Goal: Task Accomplishment & Management: Manage account settings

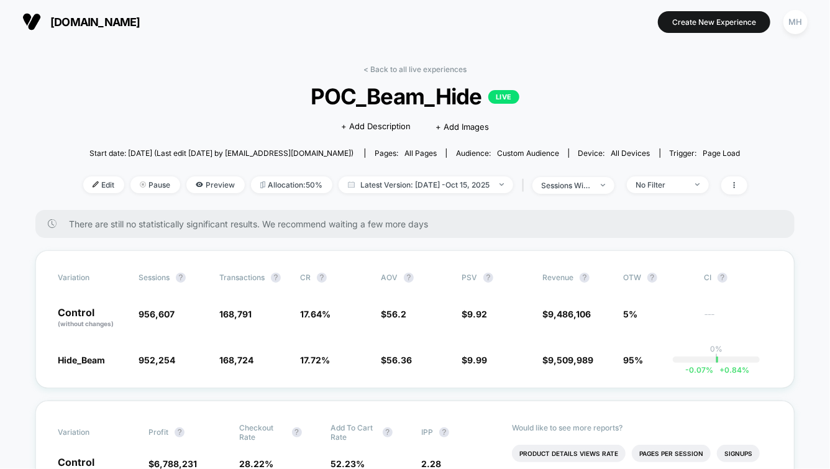
click at [452, 163] on div "Start date: [DATE] (Last edit [DATE] by [EMAIL_ADDRESS][DOMAIN_NAME]) Pages: al…" at bounding box center [415, 153] width 664 height 22
click at [447, 189] on span "Latest Version: [DATE] - [DATE]" at bounding box center [426, 184] width 175 height 17
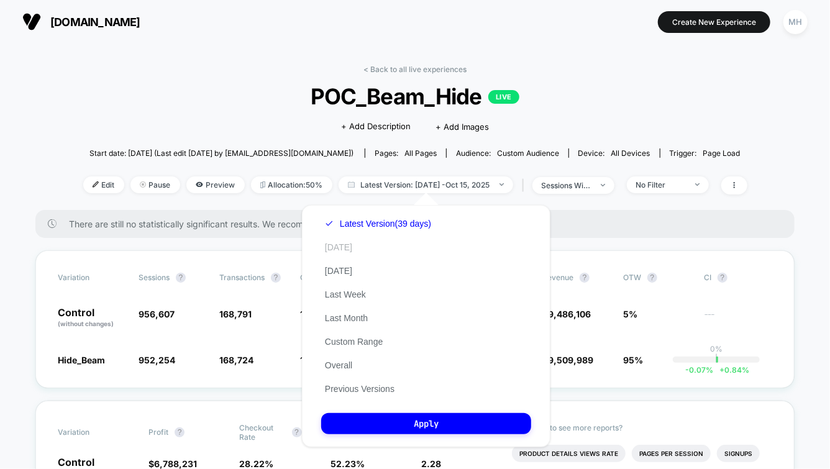
click at [334, 251] on button "[DATE]" at bounding box center [338, 247] width 35 height 11
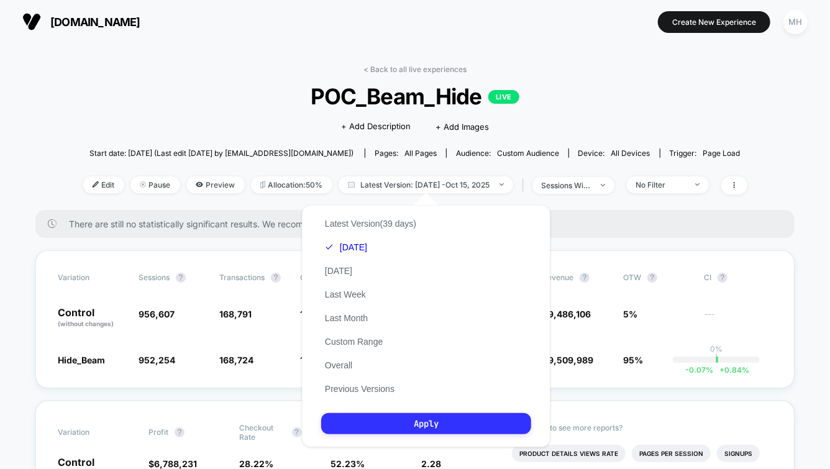
click at [379, 433] on button "Apply" at bounding box center [426, 423] width 210 height 21
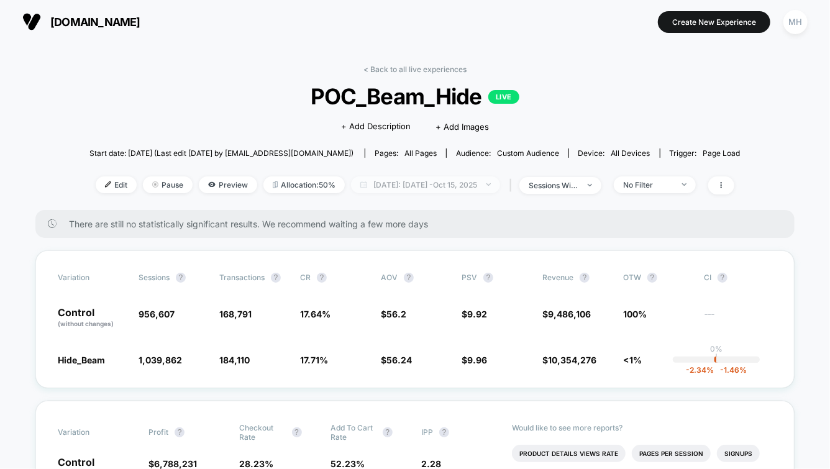
click at [432, 181] on span "[DATE]: [DATE] - [DATE]" at bounding box center [425, 184] width 149 height 17
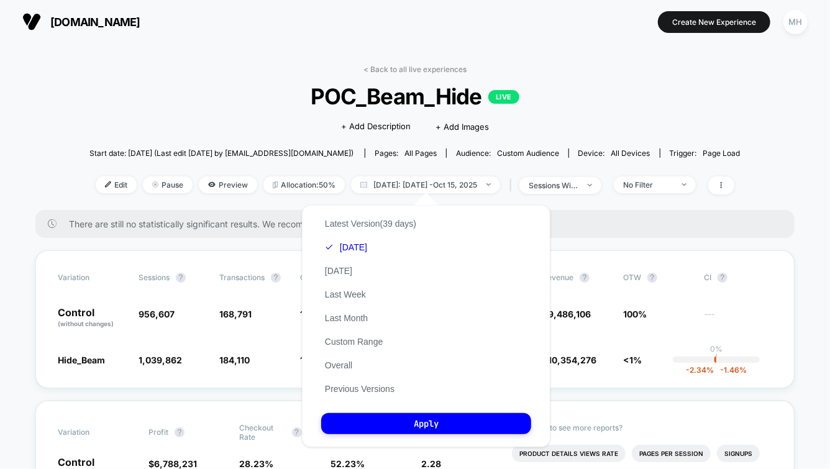
click at [351, 237] on div "Latest Version (39 days) [DATE] [DATE] Last Week Last Month Custom Range Overal…" at bounding box center [370, 306] width 99 height 189
click at [350, 252] on button "[DATE]" at bounding box center [346, 247] width 50 height 11
click at [386, 424] on button "Apply" at bounding box center [426, 423] width 210 height 21
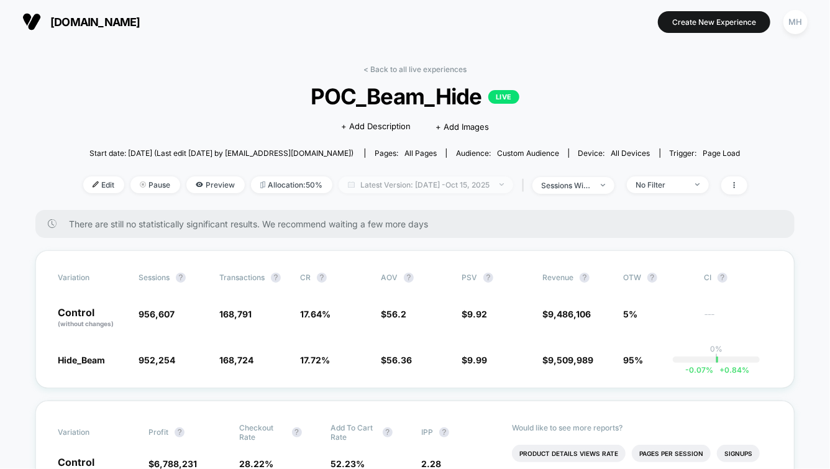
click at [471, 187] on span "Latest Version: [DATE] - [DATE]" at bounding box center [426, 184] width 175 height 17
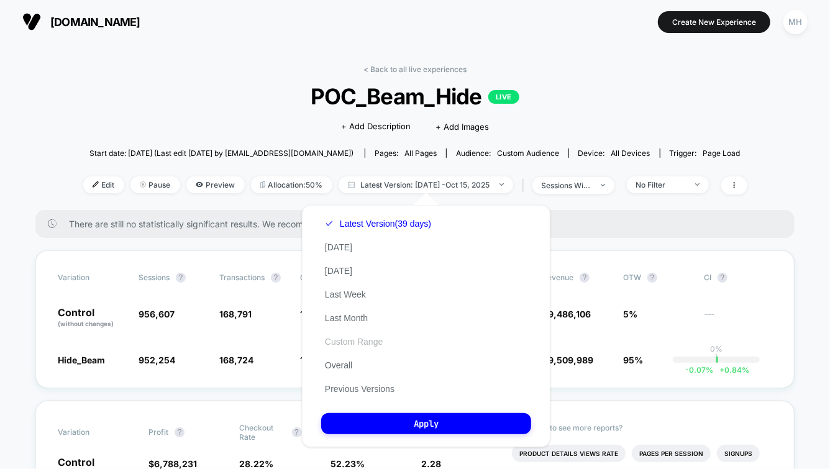
click at [338, 343] on button "Custom Range" at bounding box center [353, 341] width 65 height 11
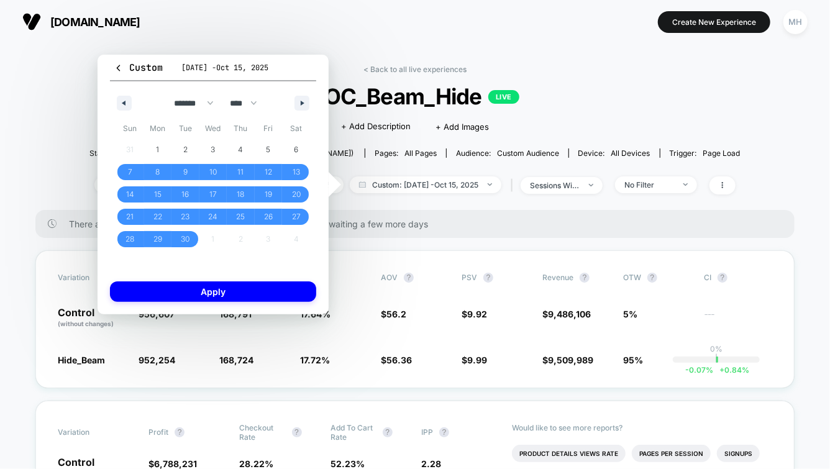
click at [303, 93] on div "******* ******** ***** ***** *** **** **** ****** ********* ******* ******** **…" at bounding box center [213, 99] width 206 height 37
click at [303, 97] on button "button" at bounding box center [301, 103] width 15 height 15
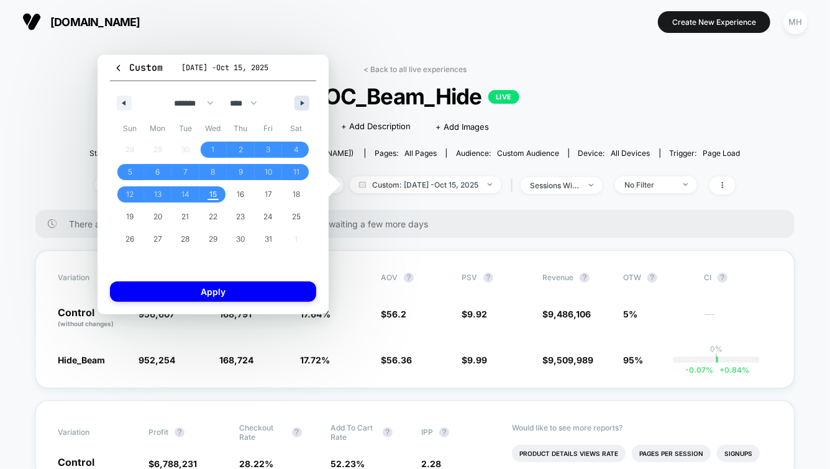
click at [303, 97] on button "button" at bounding box center [301, 103] width 15 height 15
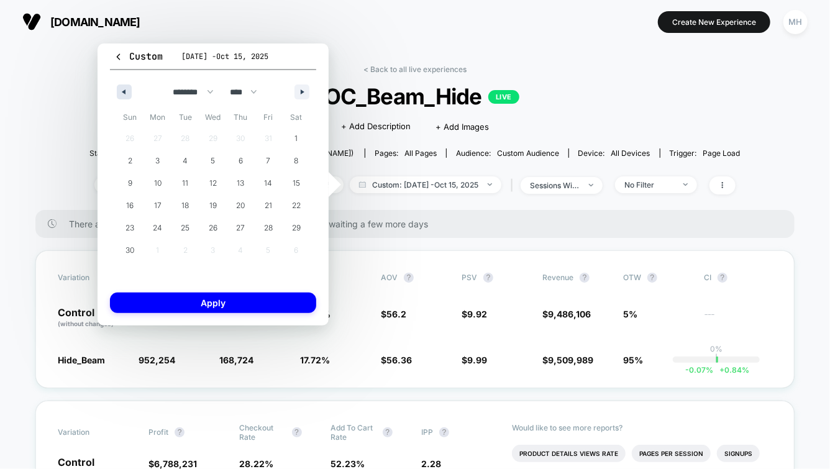
click at [122, 92] on icon "button" at bounding box center [122, 91] width 6 height 5
select select "*"
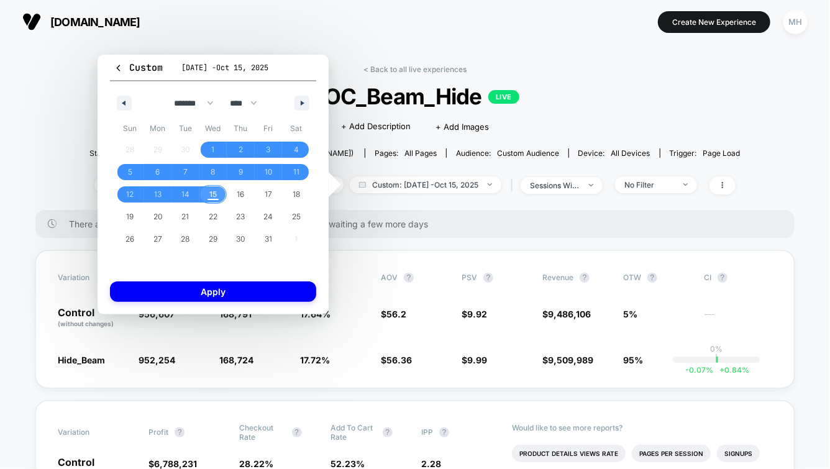
click at [208, 189] on span "15" at bounding box center [213, 194] width 28 height 16
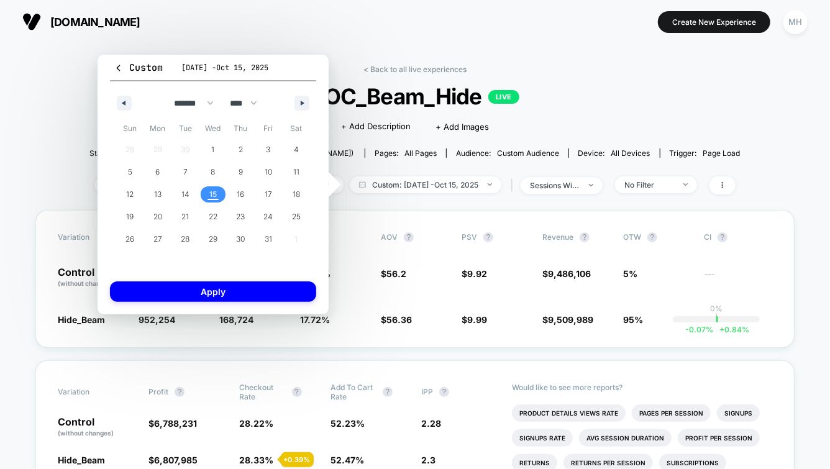
click at [208, 189] on span "15" at bounding box center [213, 194] width 28 height 16
click at [200, 301] on div "Custom Sep 7, 2025 - Oct 15, 2025 ******* ******** ***** ***** *** **** **** **…" at bounding box center [213, 185] width 231 height 260
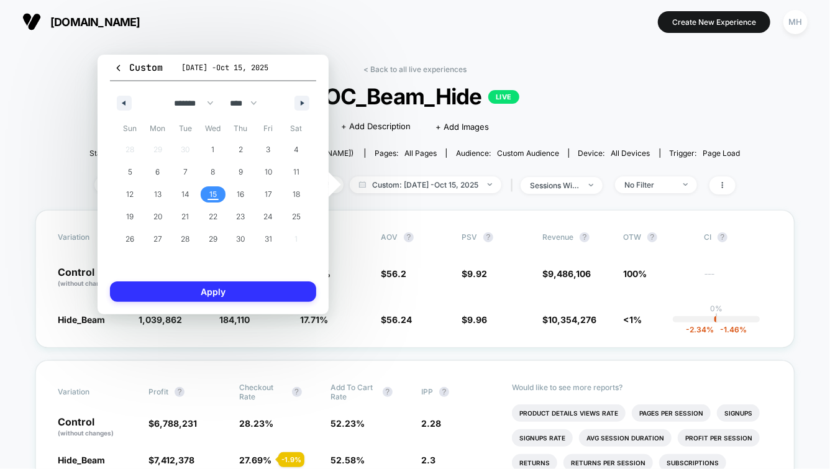
click at [199, 298] on button "Apply" at bounding box center [213, 291] width 206 height 20
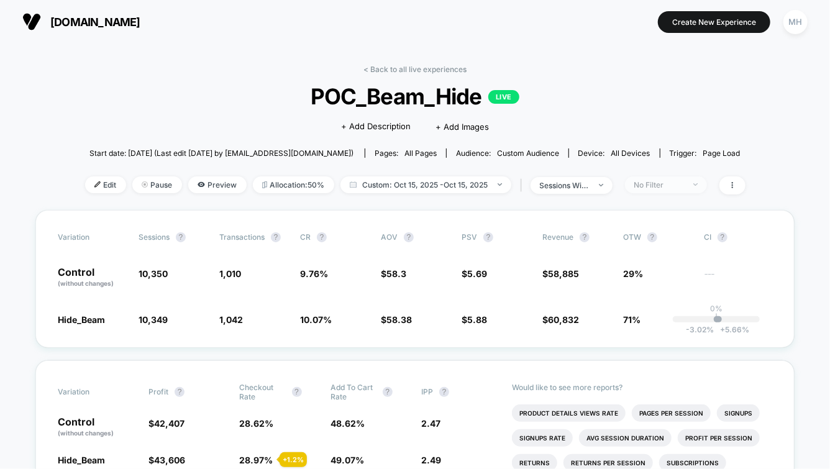
click at [653, 177] on span "No Filter" at bounding box center [666, 184] width 82 height 17
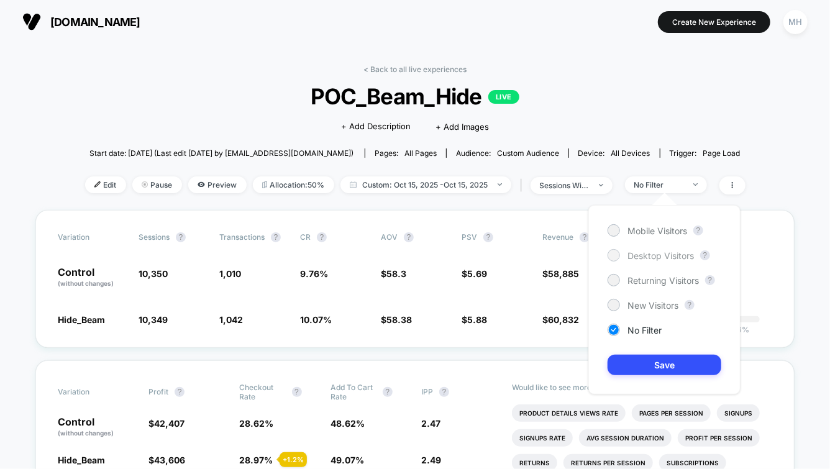
click at [612, 251] on div at bounding box center [613, 254] width 9 height 9
click at [614, 366] on button "Save" at bounding box center [665, 365] width 114 height 20
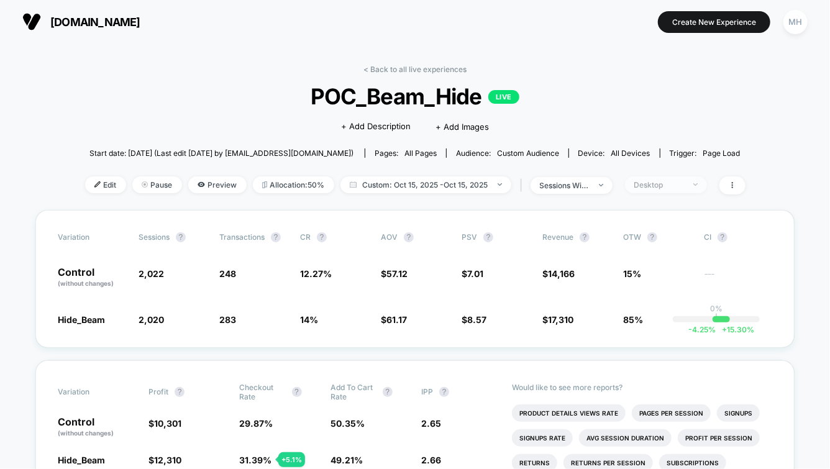
click at [645, 186] on div "Desktop" at bounding box center [659, 184] width 50 height 9
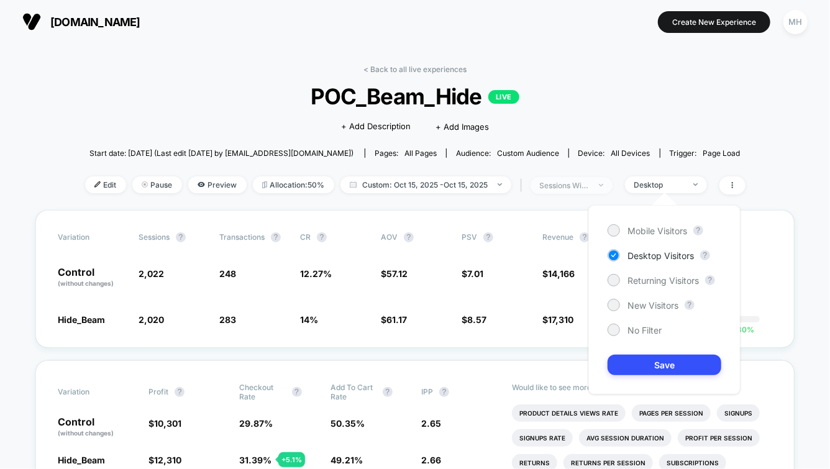
click at [586, 185] on div "sessions with impression" at bounding box center [565, 185] width 50 height 9
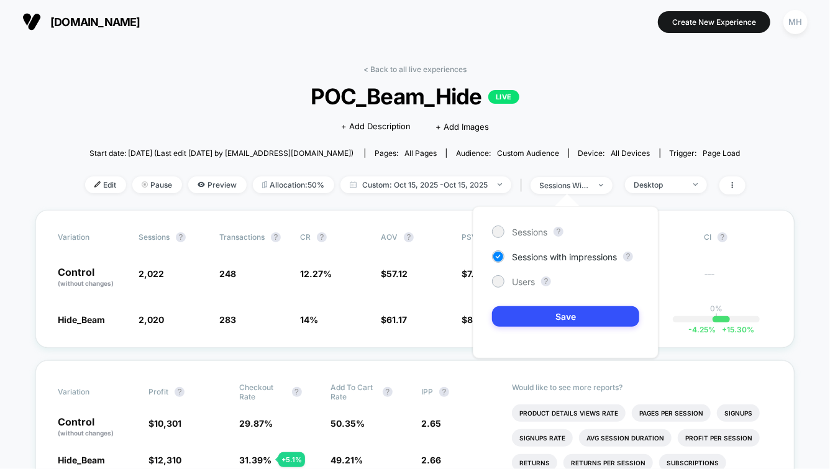
click at [518, 274] on div "Sessions ? Sessions with impressions ? Users ? Save" at bounding box center [566, 282] width 186 height 152
click at [528, 314] on button "Save" at bounding box center [565, 316] width 147 height 20
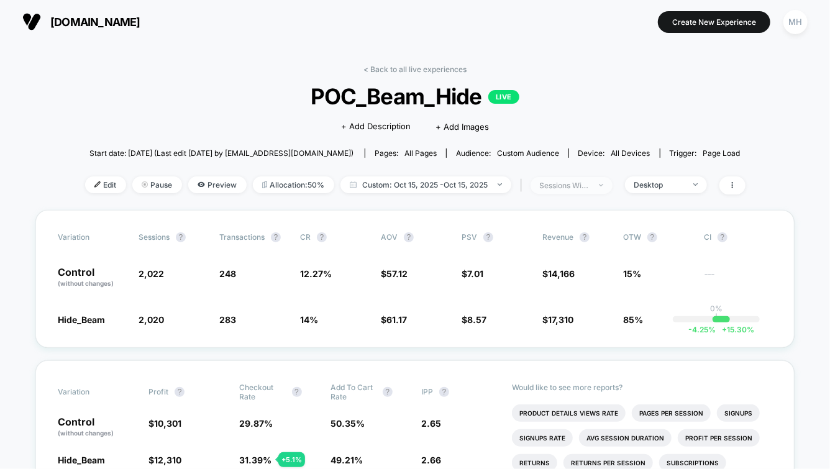
click at [562, 185] on div "sessions with impression" at bounding box center [565, 185] width 50 height 9
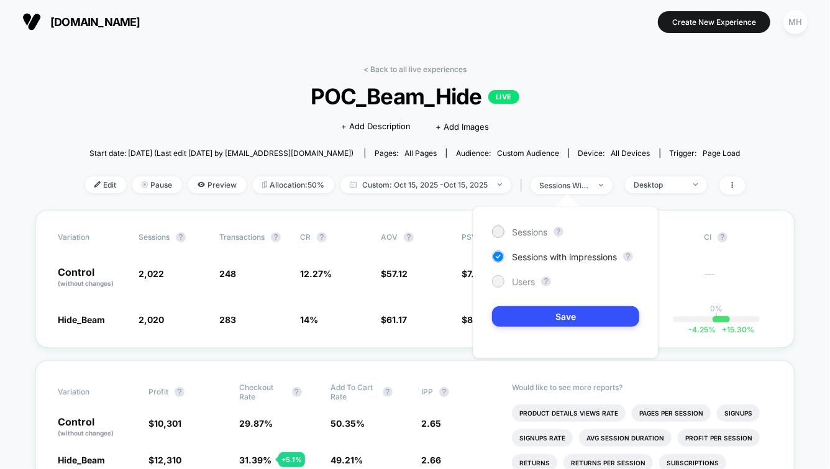
click at [498, 283] on div at bounding box center [497, 280] width 9 height 9
click at [503, 309] on button "Save" at bounding box center [565, 316] width 147 height 20
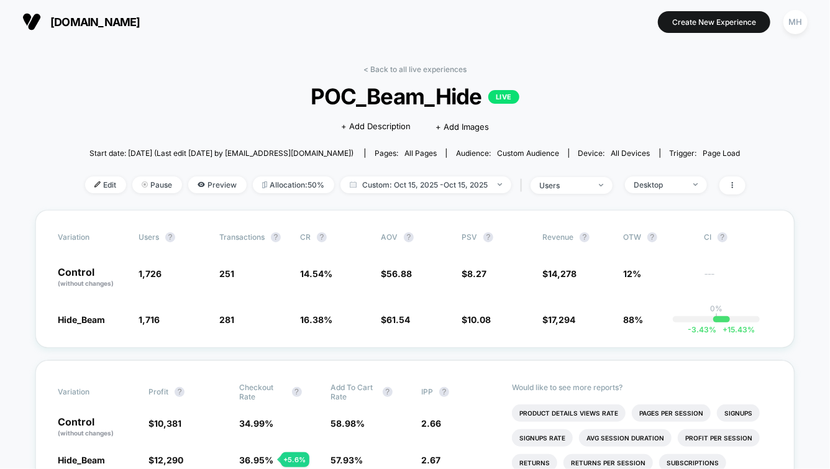
click at [655, 196] on div "< Back to all live experiences POC_Beam_Hide LIVE Click to edit experience deta…" at bounding box center [415, 137] width 660 height 145
click at [655, 180] on div "Desktop" at bounding box center [659, 184] width 50 height 9
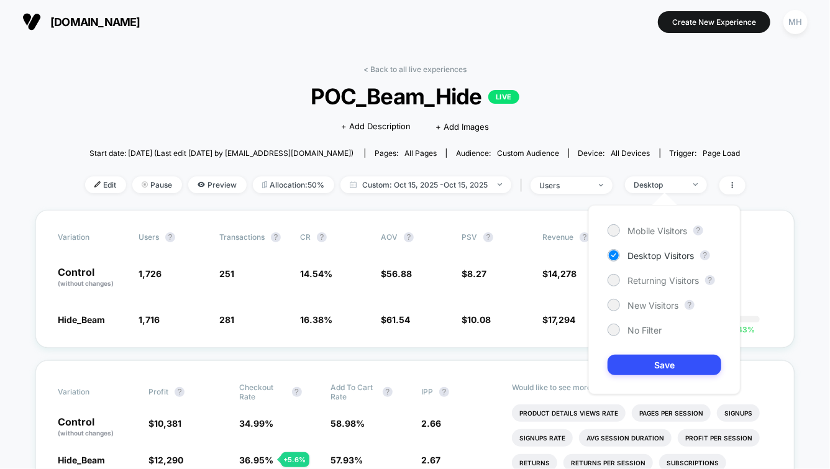
click at [617, 238] on div "Mobile Visitors ? Desktop Visitors ? Returning Visitors ? New Visitors ? No Fil…" at bounding box center [664, 299] width 152 height 189
click at [617, 234] on div at bounding box center [614, 230] width 12 height 12
click at [655, 367] on button "Save" at bounding box center [665, 365] width 114 height 20
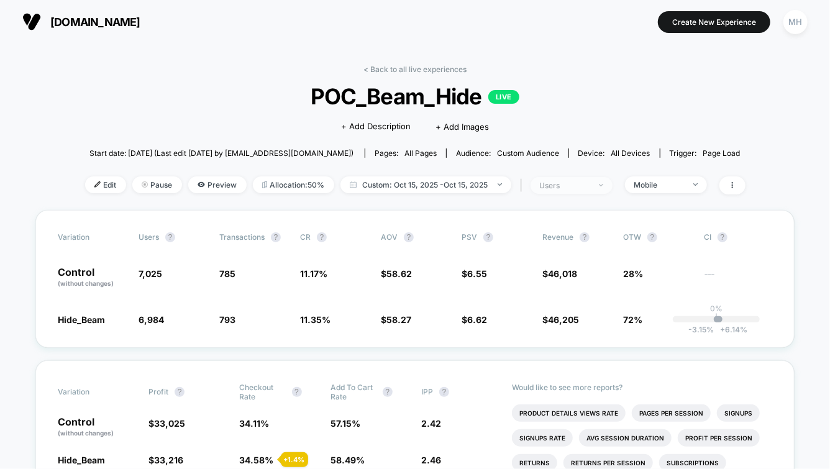
click at [590, 188] on div "users" at bounding box center [565, 185] width 50 height 9
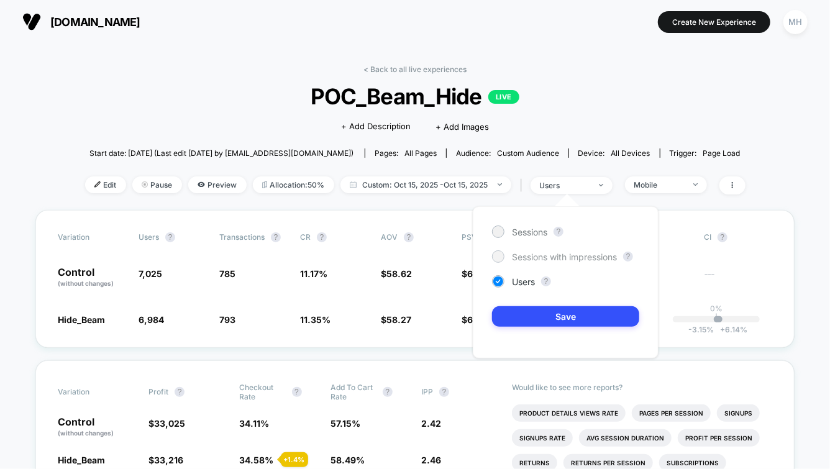
click at [545, 254] on span "Sessions with impressions" at bounding box center [564, 257] width 105 height 11
click at [534, 317] on button "Save" at bounding box center [565, 316] width 147 height 20
